Goal: Task Accomplishment & Management: Manage account settings

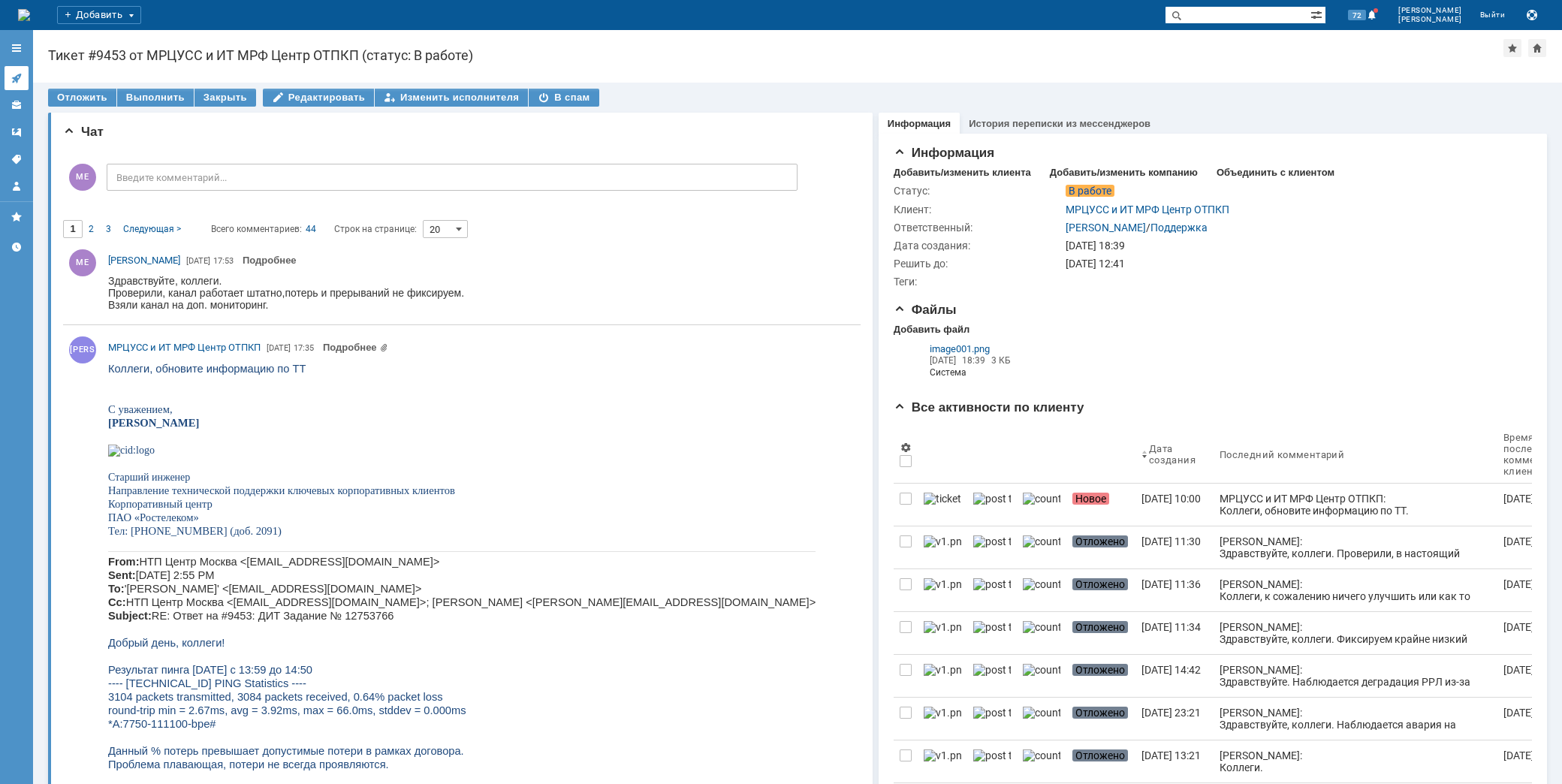
click at [19, 69] on link at bounding box center [16, 78] width 24 height 24
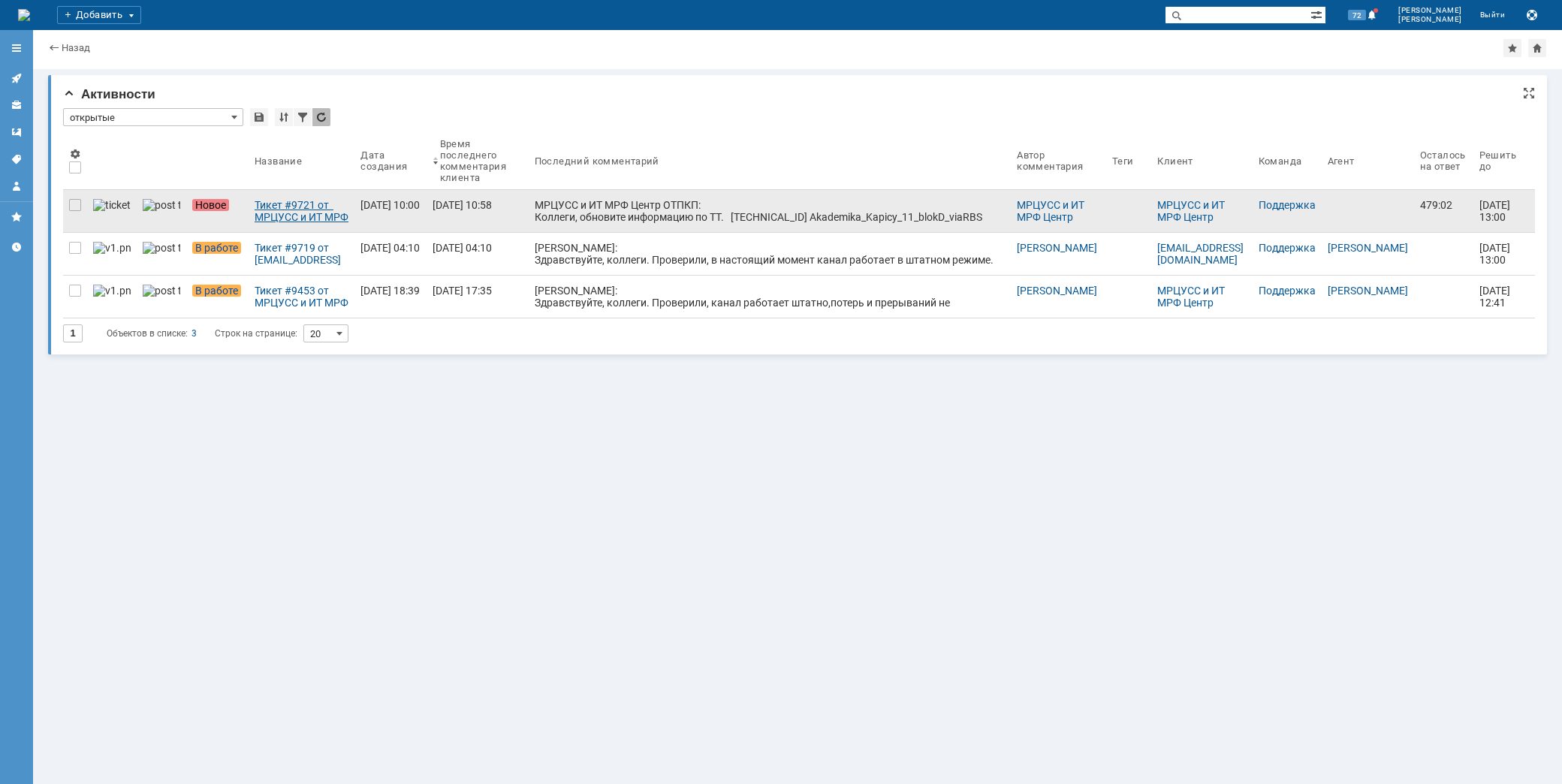
click at [274, 207] on div "Тикет #9721 от МРЦУСС и ИТ МРФ Центр ОТПКП (статус: Новое)" at bounding box center [301, 211] width 94 height 24
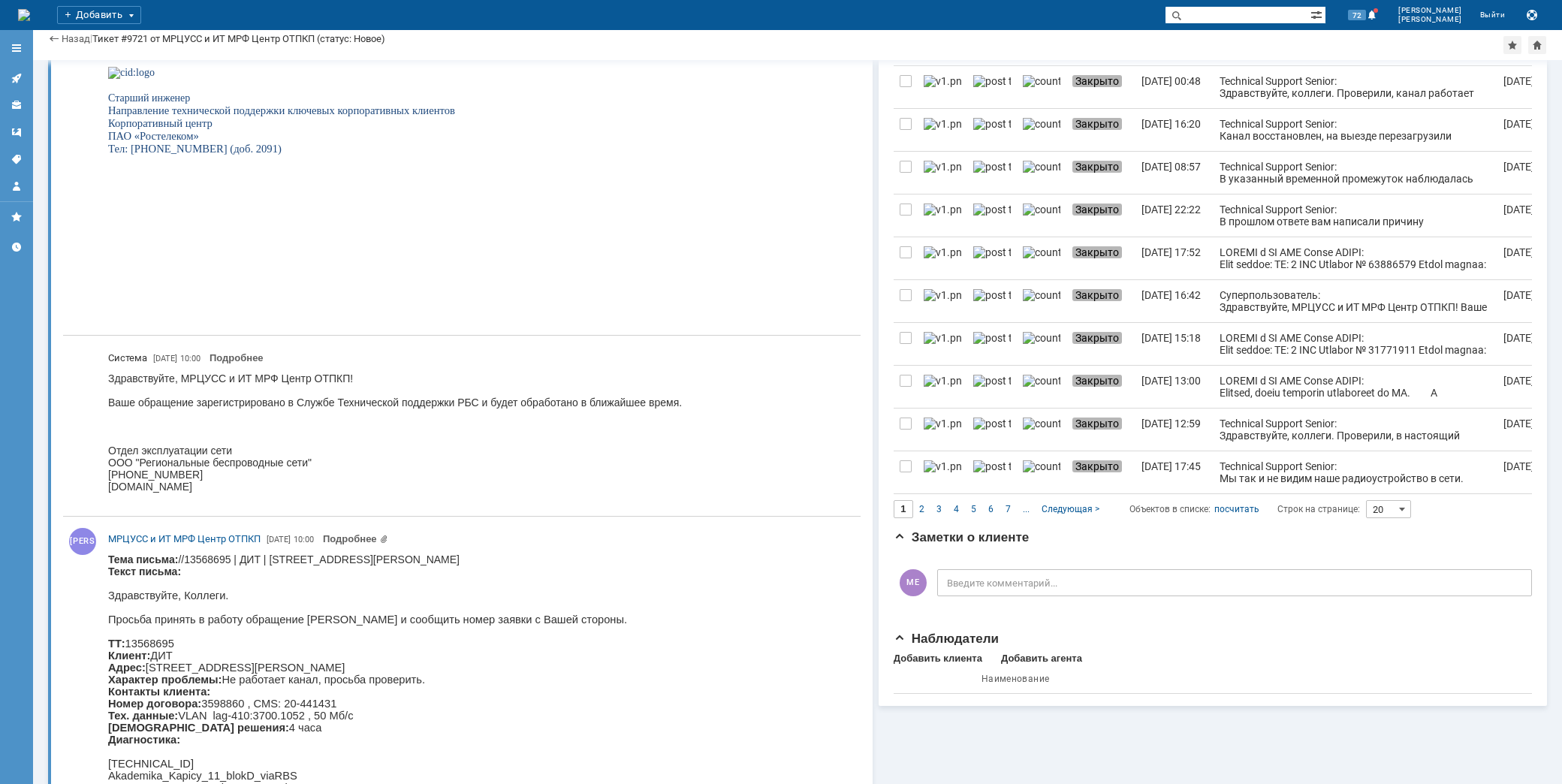
scroll to position [834, 0]
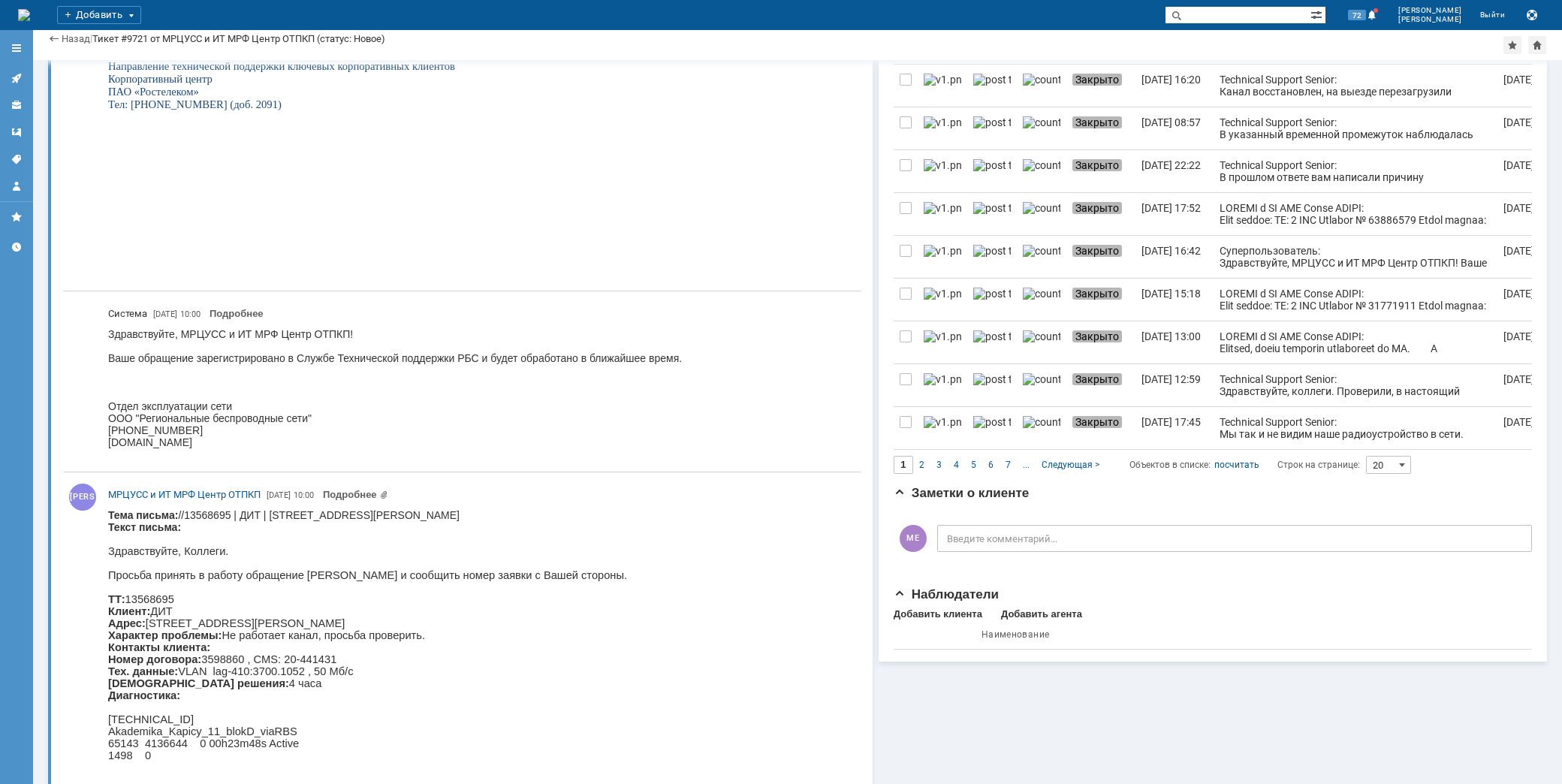
click at [399, 516] on body "Тема письма: //13568695 | ДИТ | г. Москва, ул. Академика Капицы, д. 11 Текст пи…" at bounding box center [367, 729] width 519 height 441
copy body "Капицы"
